Goal: Transaction & Acquisition: Purchase product/service

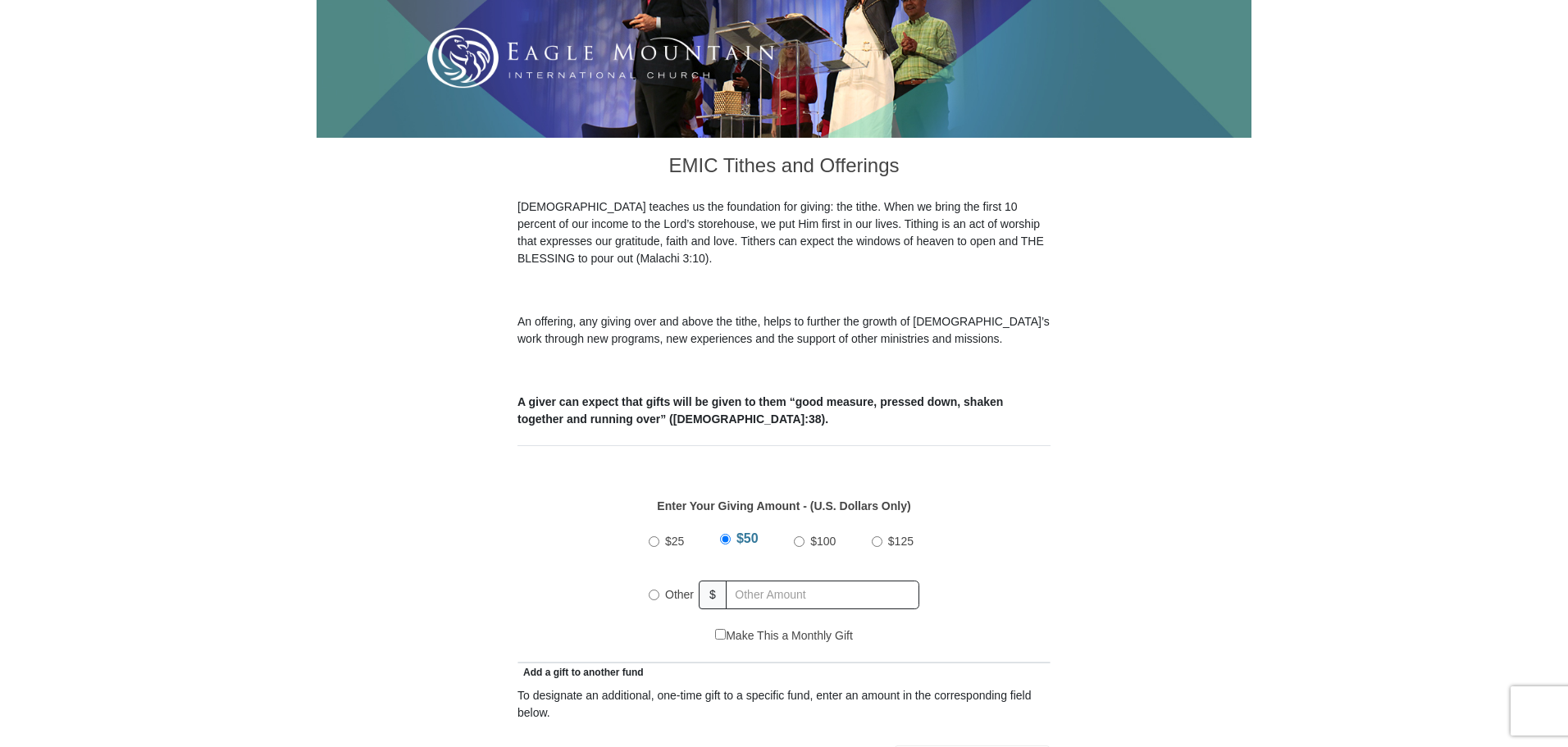
scroll to position [410, 0]
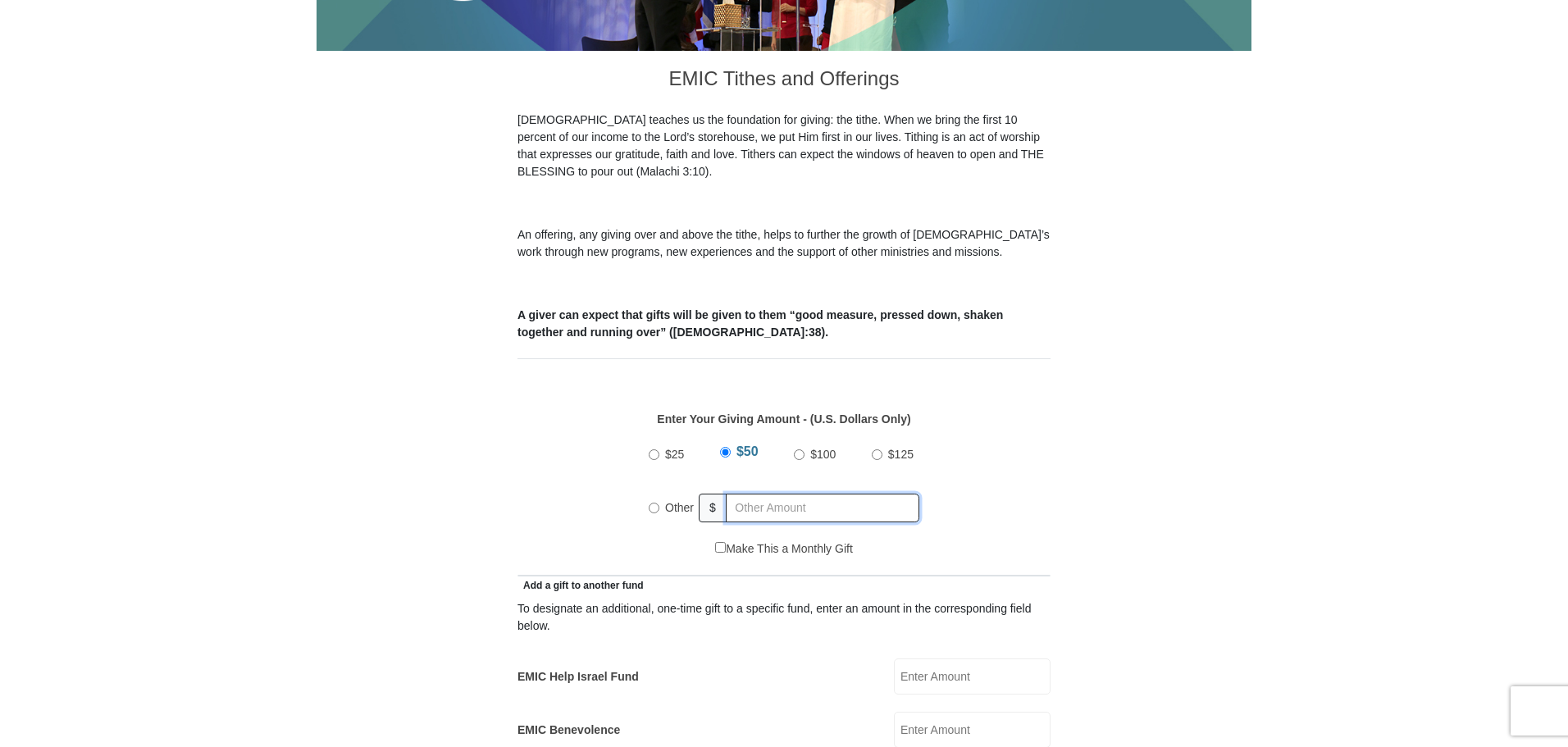
radio input "true"
click at [785, 493] on input "text" at bounding box center [825, 507] width 188 height 29
type input "40"
click at [1038, 455] on div "$25 $50 $100 $125 Other $ 40" at bounding box center [784, 486] width 516 height 107
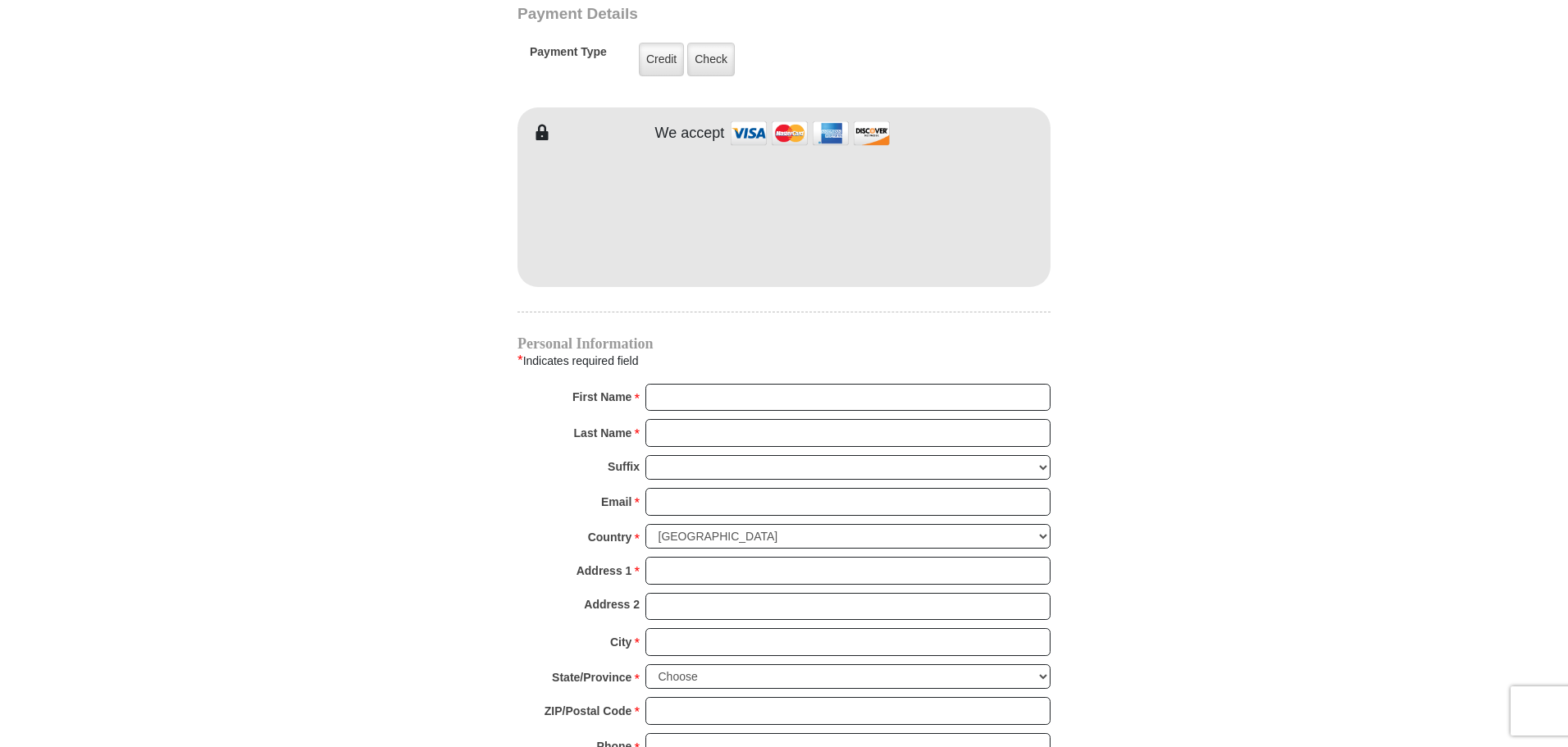
scroll to position [1312, 0]
click at [700, 382] on input "First Name *" at bounding box center [848, 396] width 405 height 28
type input "[PERSON_NAME] and [PERSON_NAME]"
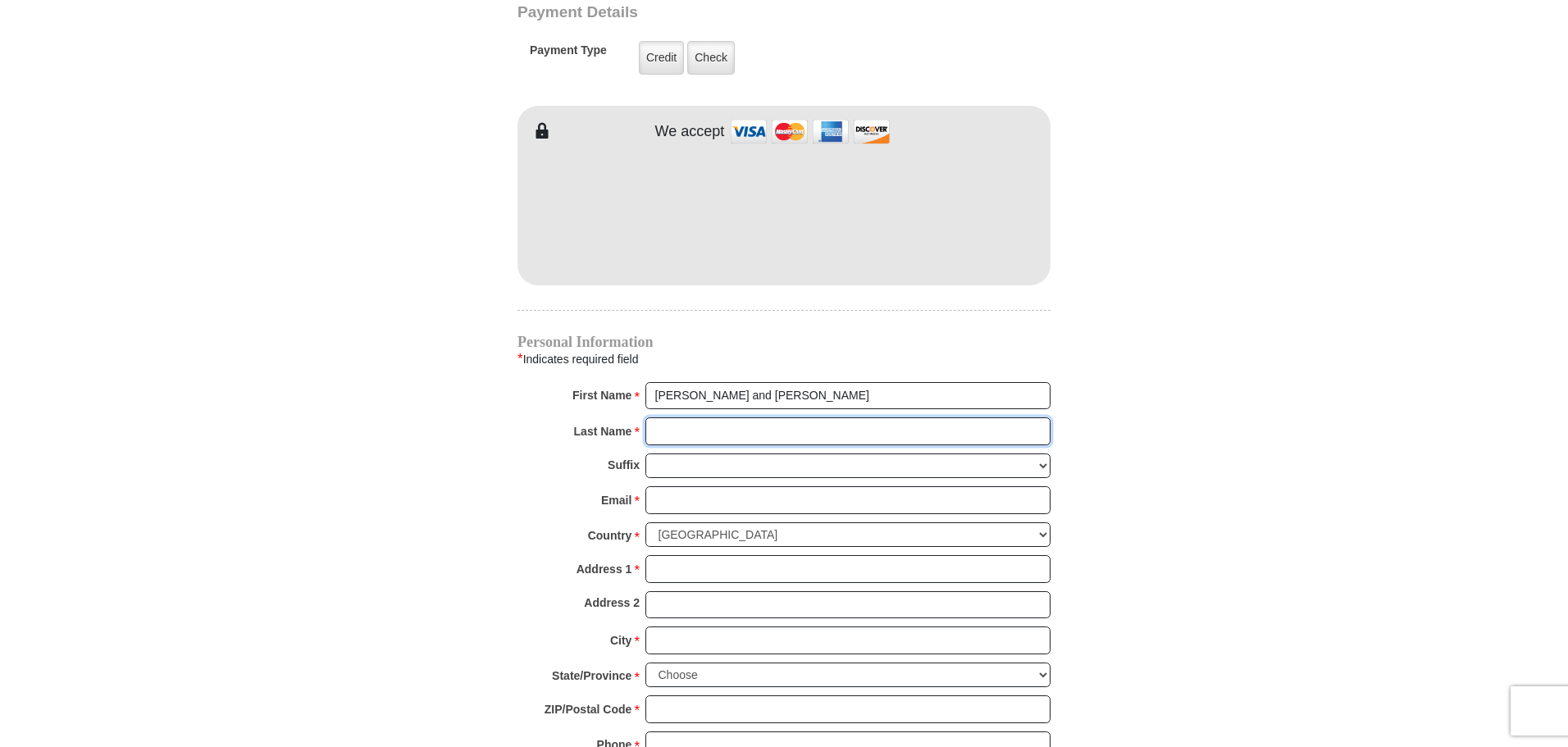
click at [689, 418] on input "Last Name *" at bounding box center [848, 432] width 405 height 28
type input "Shook"
click at [689, 486] on input "Email *" at bounding box center [848, 500] width 405 height 28
type input "grandmasagoody@yahoo.com"
type input "14 Fort Town Drive"
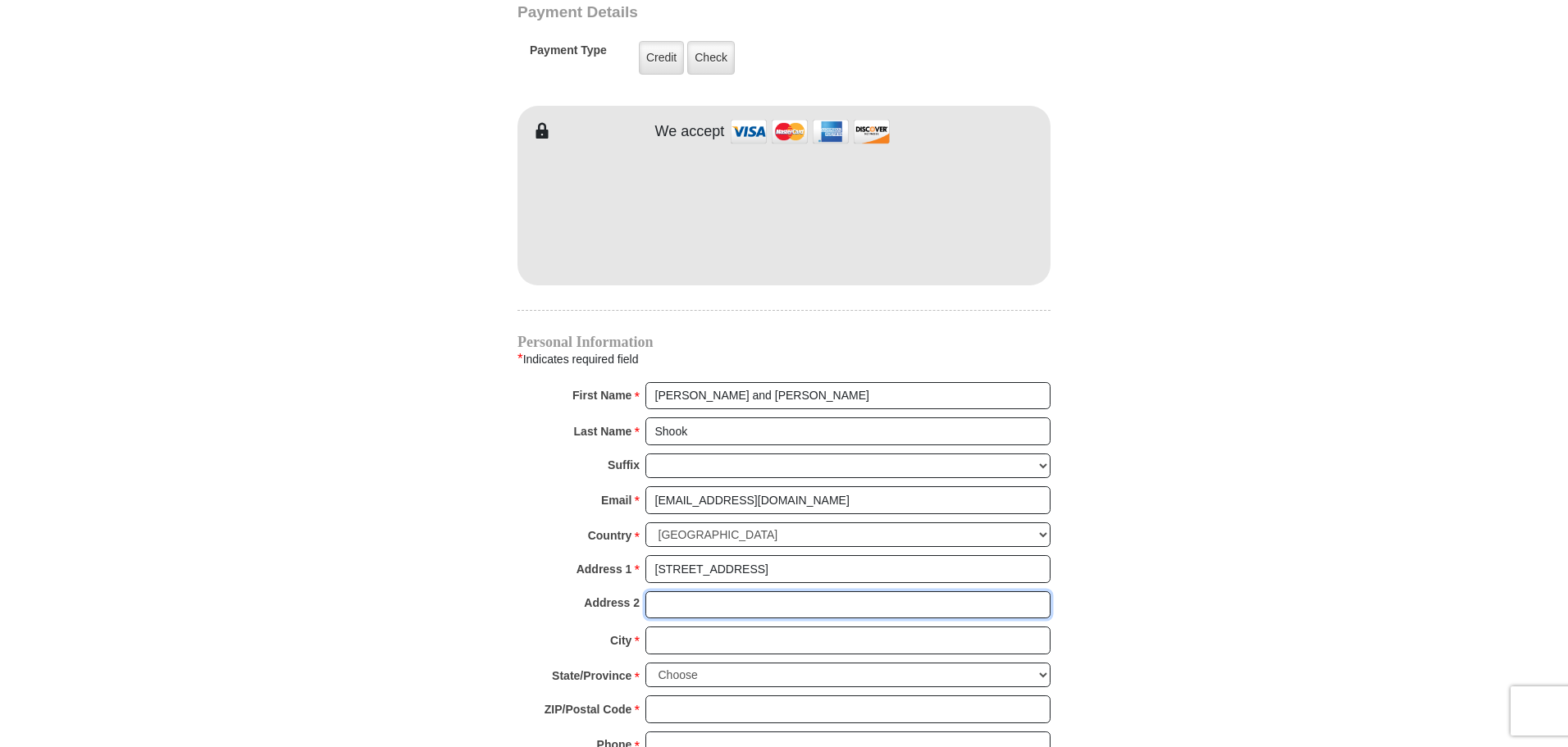
type input "Apt 326"
type input "Fort Oglethorpe"
select select "GA"
type input "30742"
type input "4238024664"
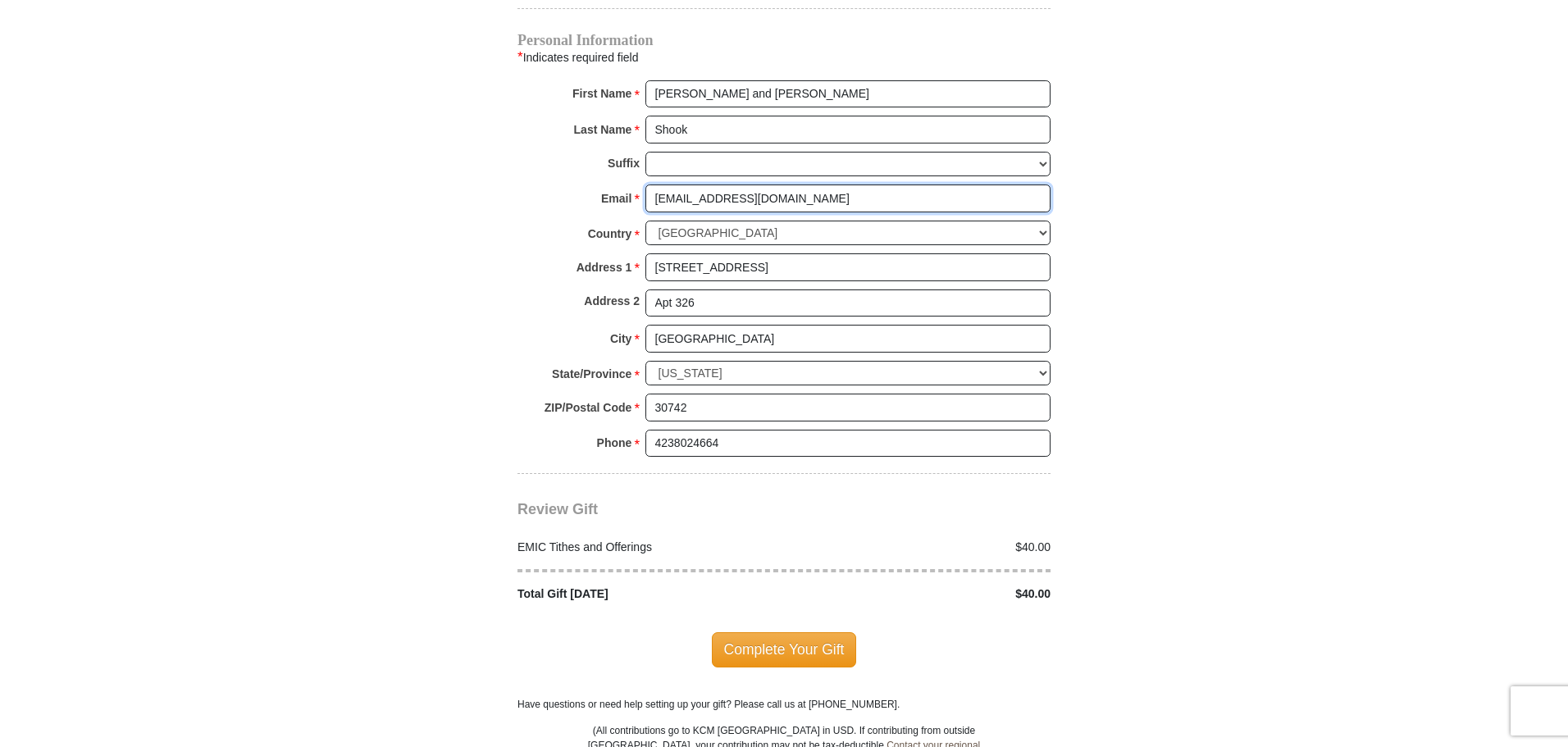
scroll to position [1639, 0]
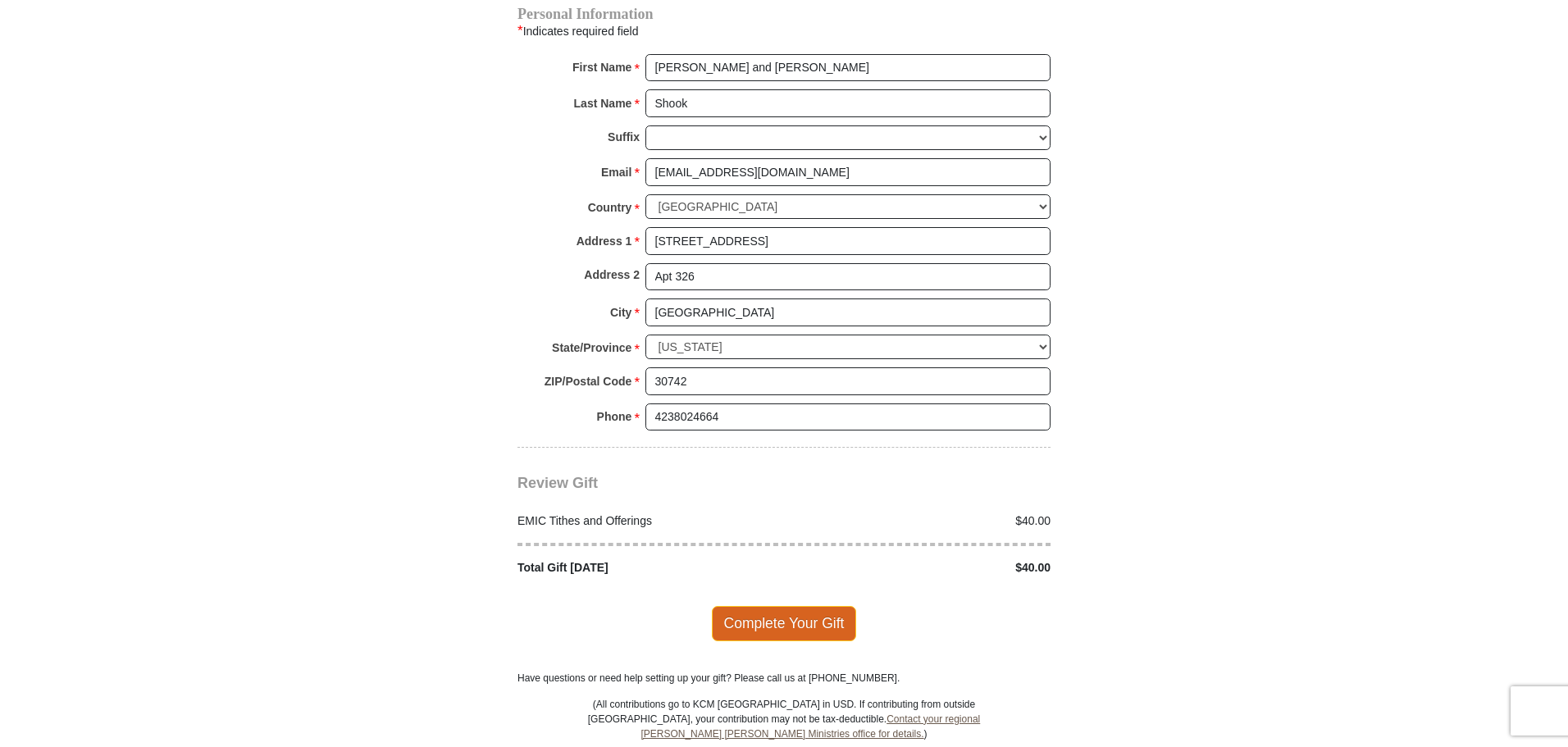
click at [787, 606] on span "Complete Your Gift" at bounding box center [784, 623] width 145 height 34
